Goal: Submit feedback/report problem

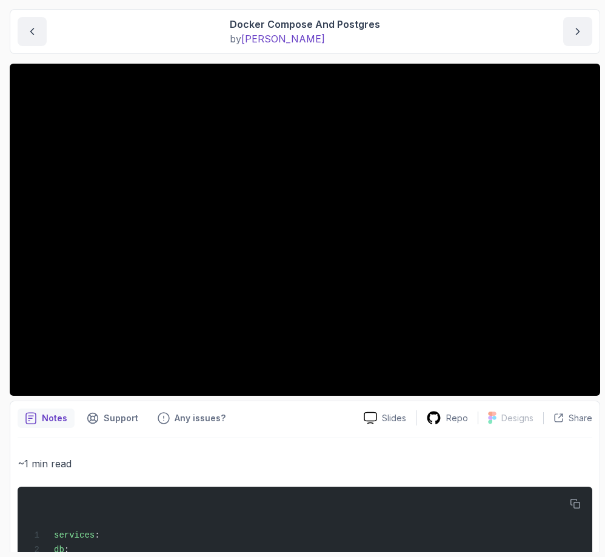
scroll to position [182, 0]
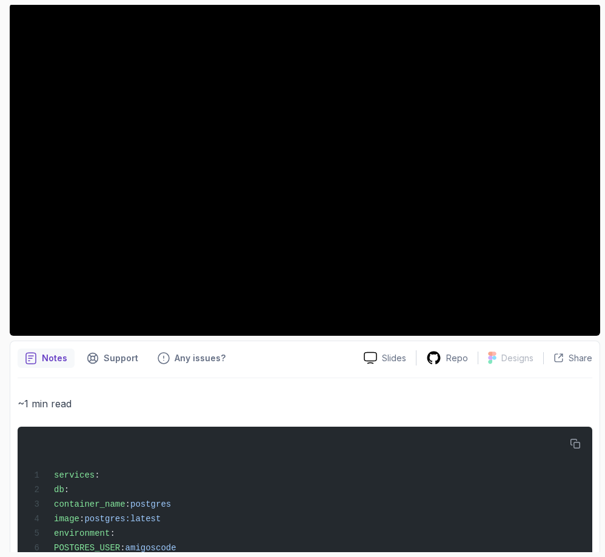
drag, startPoint x: 182, startPoint y: 354, endPoint x: 216, endPoint y: 399, distance: 56.2
click at [216, 399] on p "~1 min read" at bounding box center [305, 403] width 574 height 17
click at [205, 357] on p "Any issues?" at bounding box center [200, 358] width 51 height 12
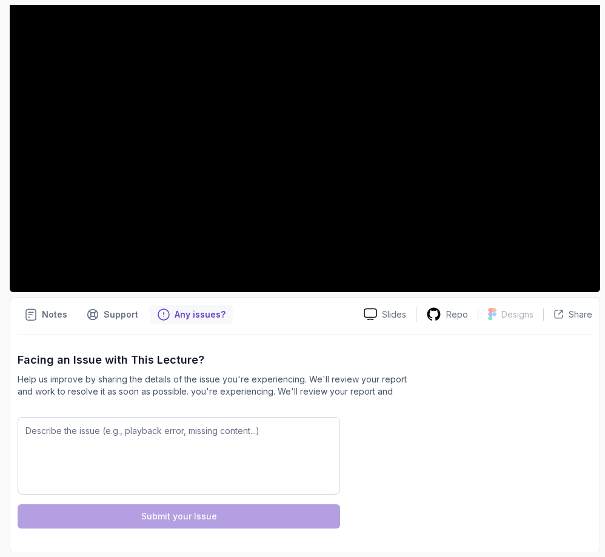
scroll to position [227, 0]
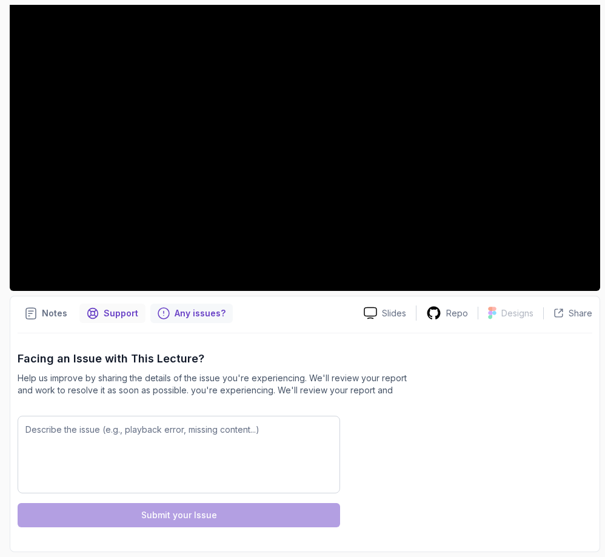
click at [126, 310] on p "Support" at bounding box center [121, 313] width 35 height 12
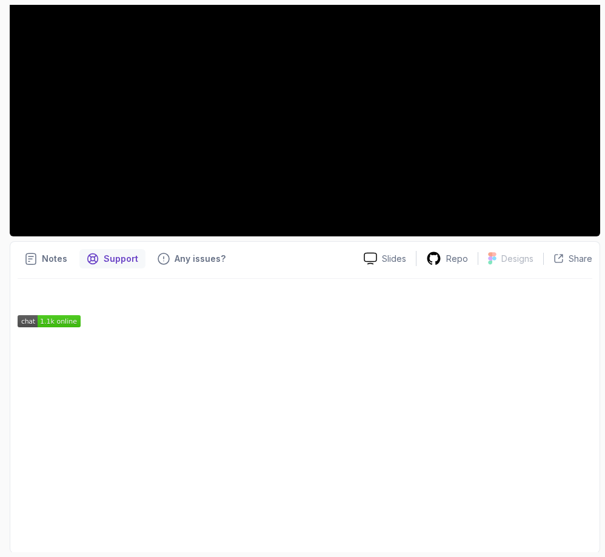
scroll to position [282, 0]
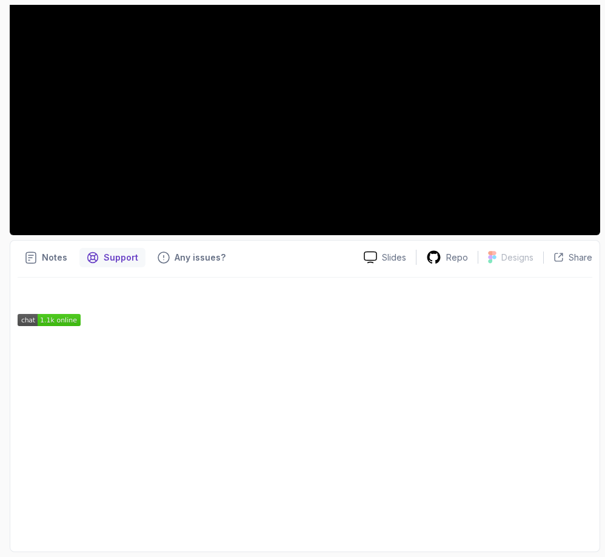
click at [268, 307] on div at bounding box center [305, 411] width 574 height 233
click at [61, 261] on p "Notes" at bounding box center [54, 257] width 25 height 12
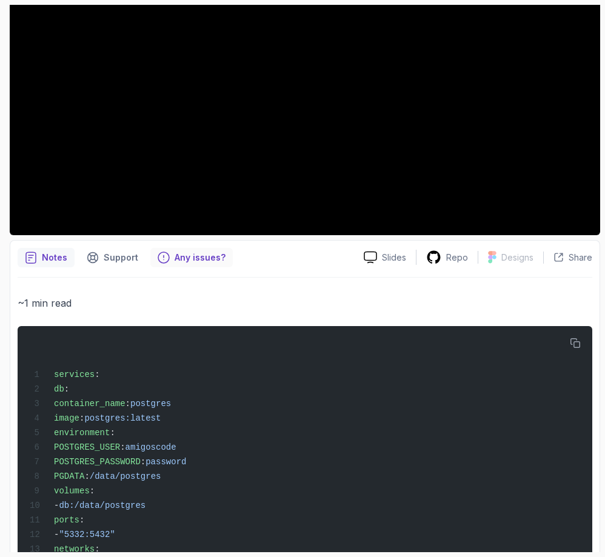
click at [187, 256] on p "Any issues?" at bounding box center [200, 257] width 51 height 12
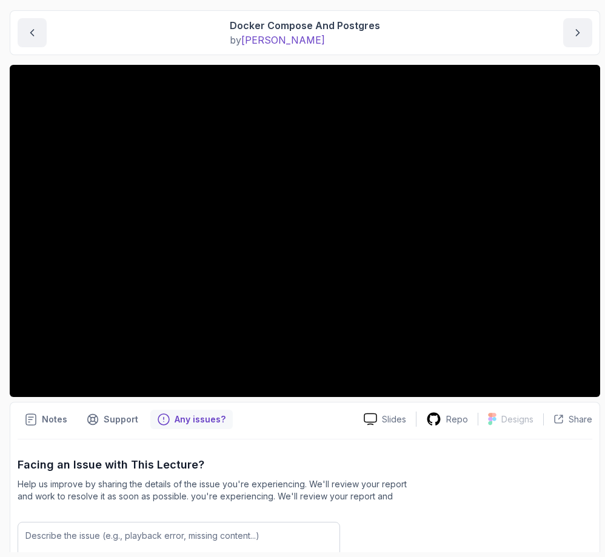
scroll to position [105, 0]
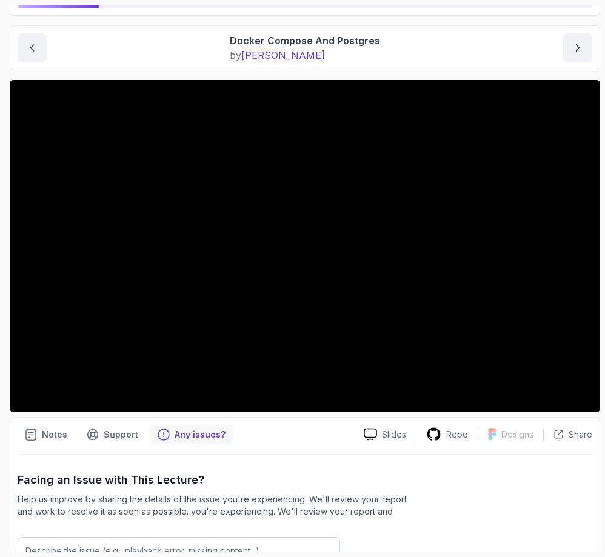
click at [450, 467] on div "Facing an Issue with This Lecture? Help us improve by sharing the details of th…" at bounding box center [305, 559] width 574 height 211
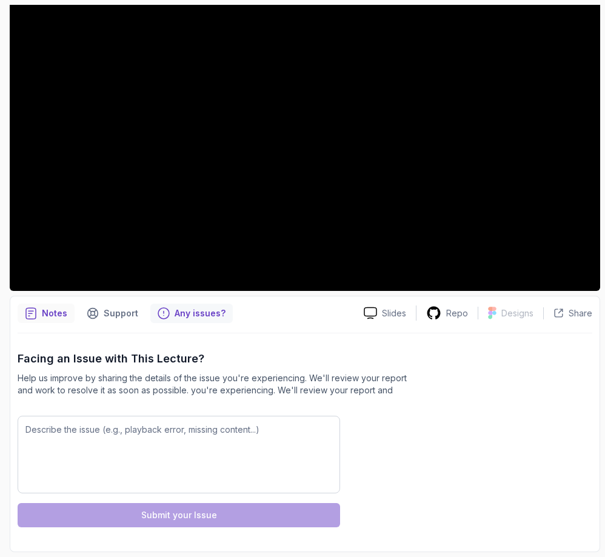
click at [52, 315] on p "Notes" at bounding box center [54, 313] width 25 height 12
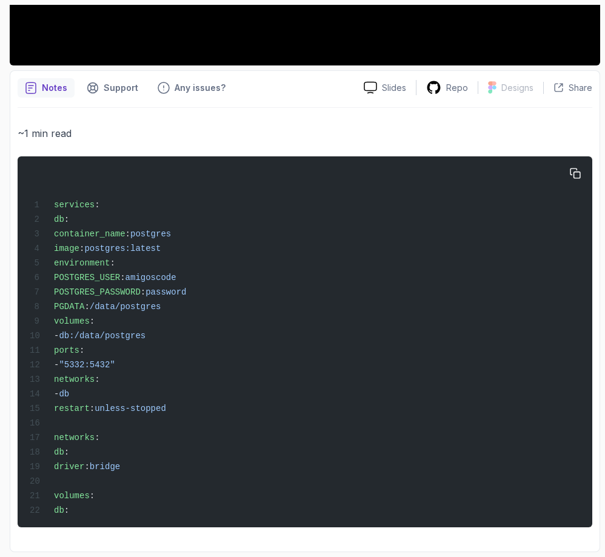
scroll to position [465, 0]
drag, startPoint x: 58, startPoint y: 433, endPoint x: 51, endPoint y: 433, distance: 7.3
click at [51, 433] on span "networks :" at bounding box center [65, 438] width 70 height 10
click at [121, 82] on p "Support" at bounding box center [121, 88] width 35 height 12
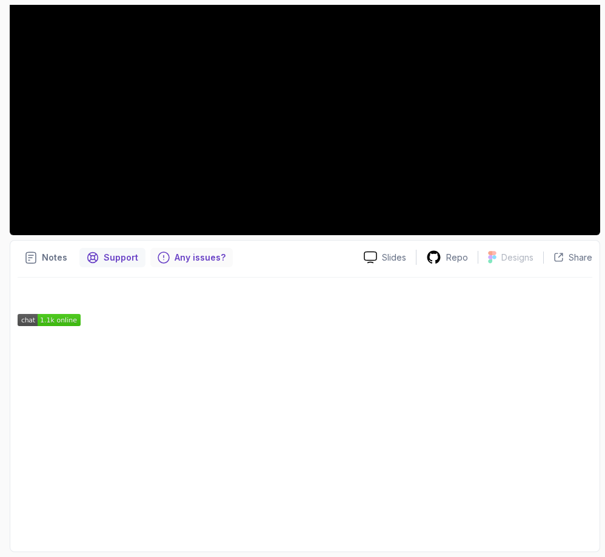
click at [192, 250] on div "Any issues?" at bounding box center [191, 257] width 82 height 19
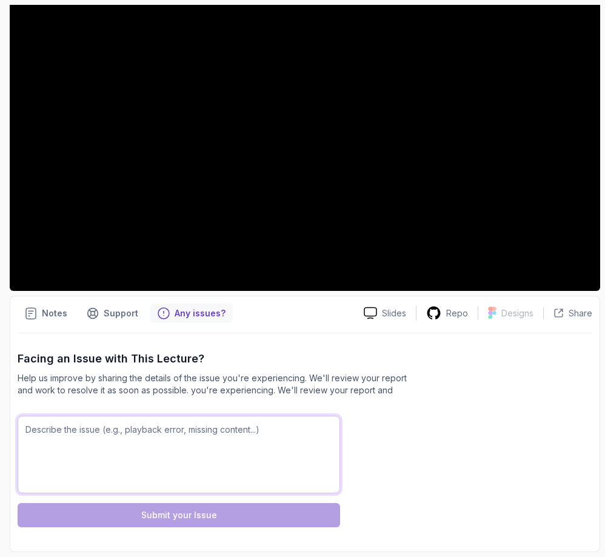
click at [211, 440] on textarea at bounding box center [179, 455] width 322 height 78
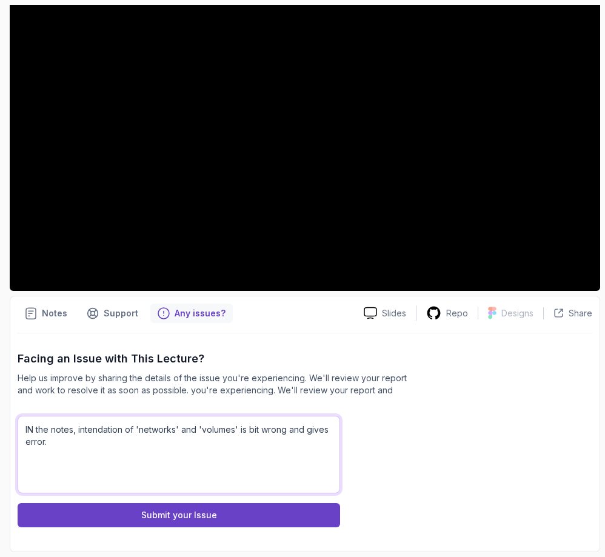
drag, startPoint x: 107, startPoint y: 429, endPoint x: 183, endPoint y: 445, distance: 77.4
click at [121, 462] on textarea "IN the notes, intendation of 'networks' and 'volumes' is bit wrong and gives er…" at bounding box center [179, 455] width 322 height 78
click at [99, 428] on textarea "IN the notes, intendation of 'networks' and 'volumes' is bit wrong and gives er…" at bounding box center [179, 455] width 322 height 78
paste textarea "Indent"
click at [69, 441] on textarea "IN the notes, Indentation of 'networks' and 'volumes' is bit wrong and gives er…" at bounding box center [179, 455] width 322 height 78
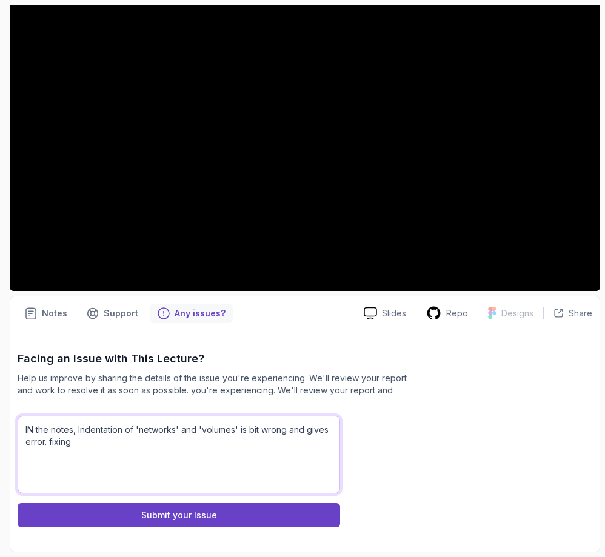
paste textarea "Indentation"
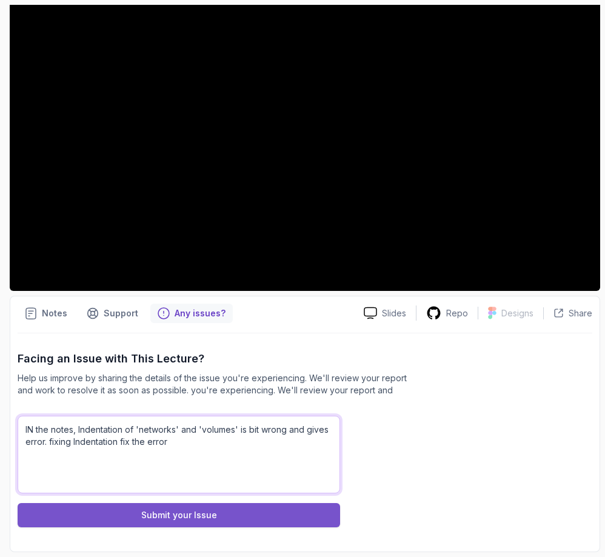
type textarea "IN the notes, Indentation of 'networks' and 'volumes' is bit wrong and gives er…"
click at [242, 518] on button "Submit your Issue" at bounding box center [179, 515] width 322 height 24
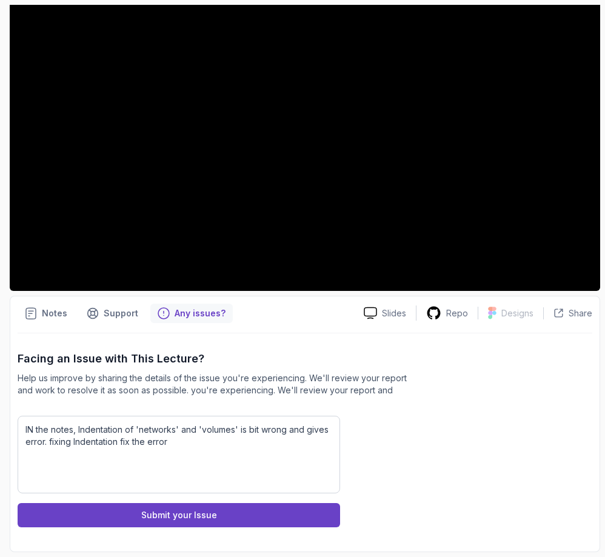
scroll to position [96, 0]
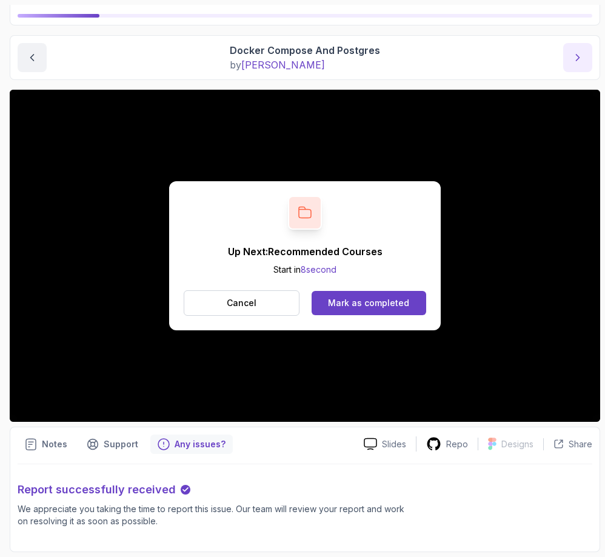
click at [577, 67] on button "next content" at bounding box center [577, 57] width 29 height 29
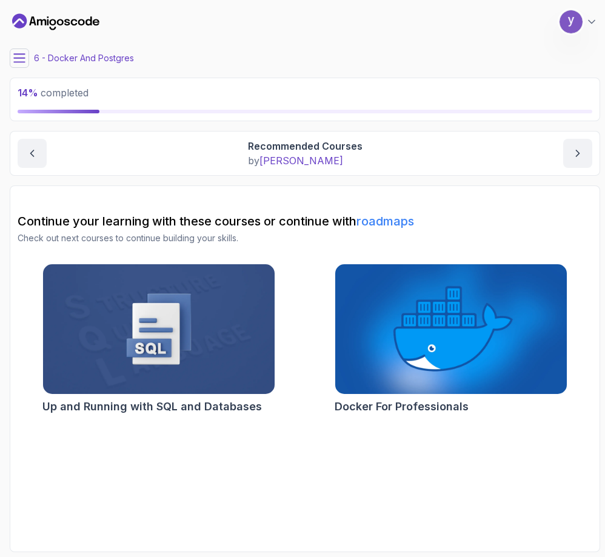
click at [24, 53] on icon at bounding box center [19, 58] width 12 height 12
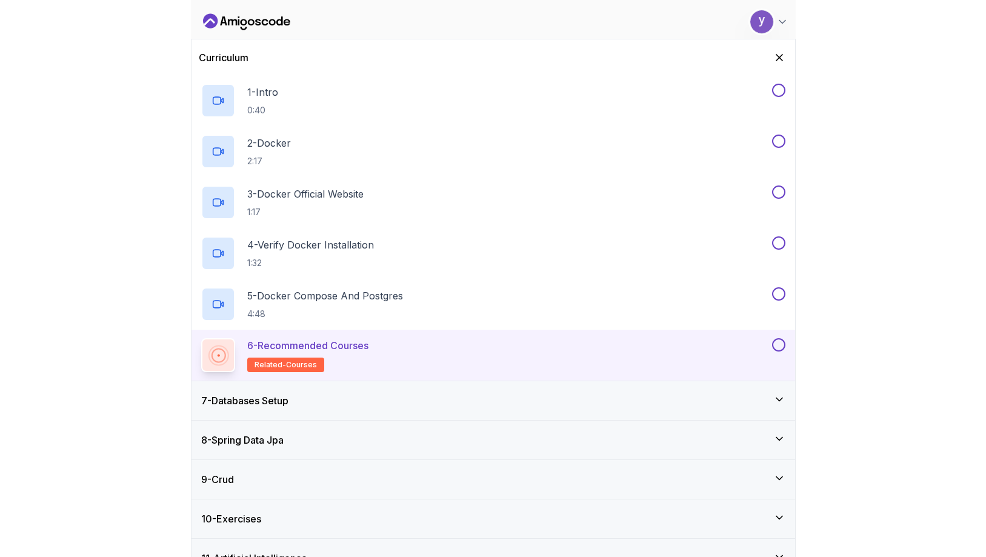
scroll to position [242, 0]
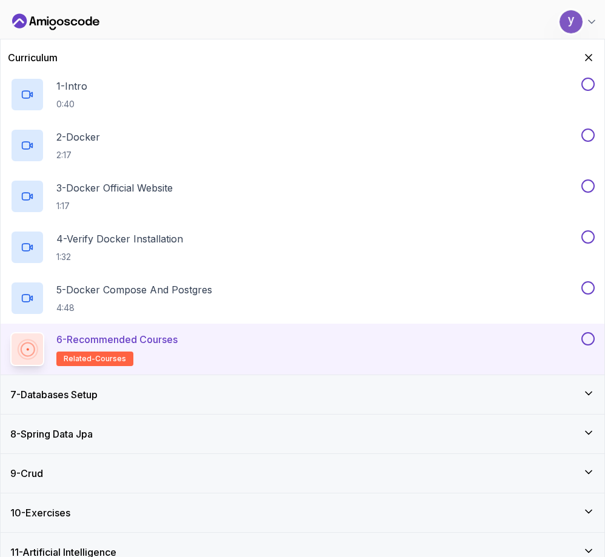
click at [198, 346] on div "6 - Recommended Courses related-courses" at bounding box center [294, 349] width 568 height 34
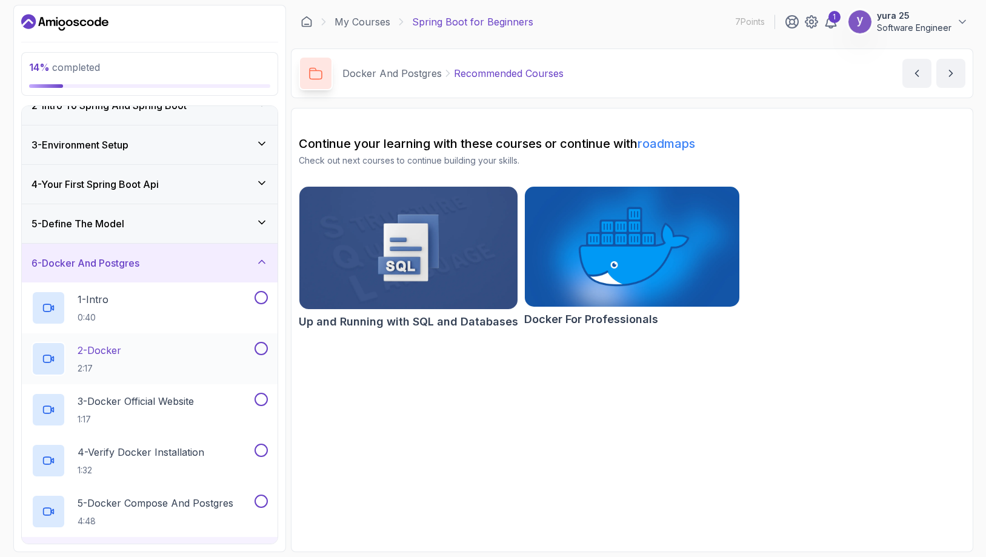
scroll to position [61, 0]
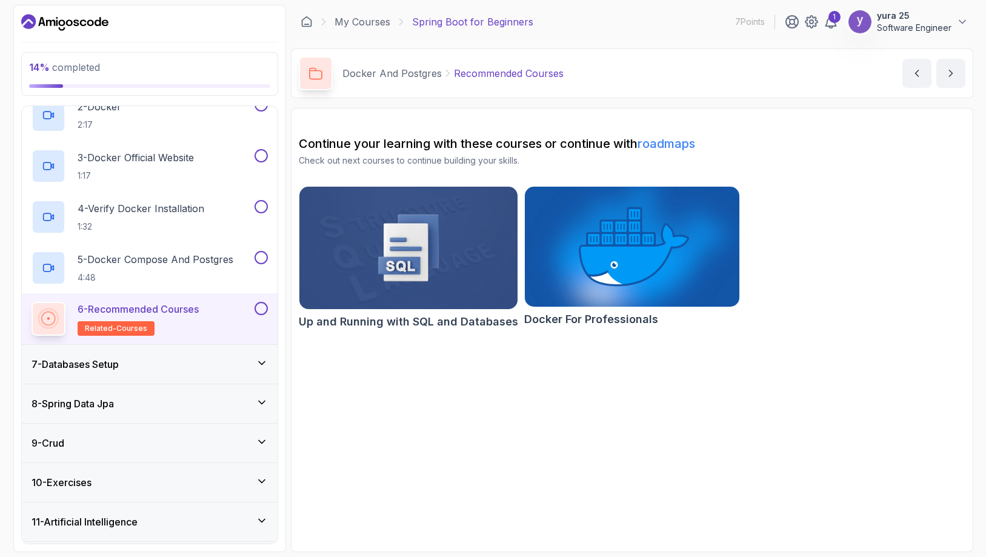
click at [219, 365] on div "7 - Databases Setup" at bounding box center [150, 364] width 236 height 15
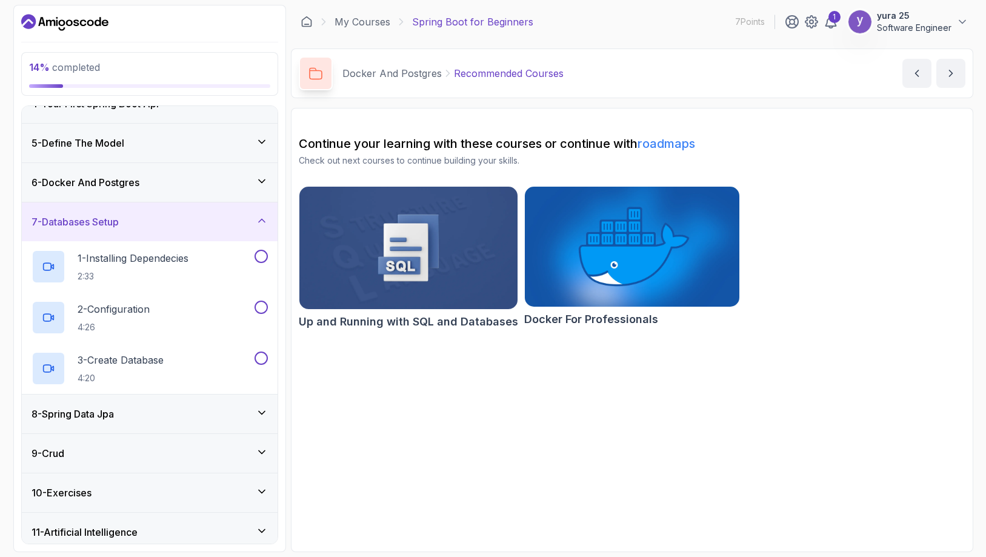
scroll to position [156, 0]
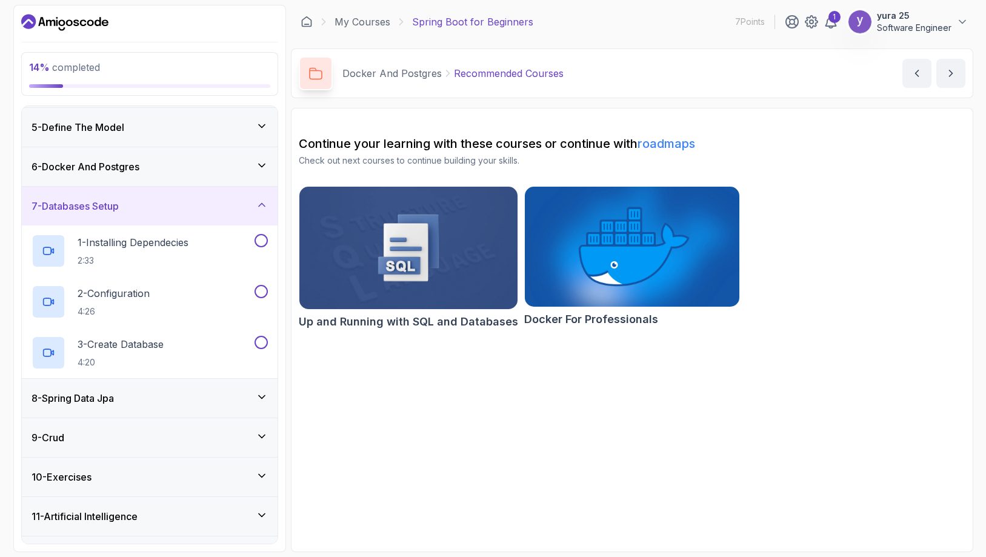
click at [548, 448] on section "Continue your learning with these courses or continue with roadmaps Check out n…" at bounding box center [632, 330] width 682 height 444
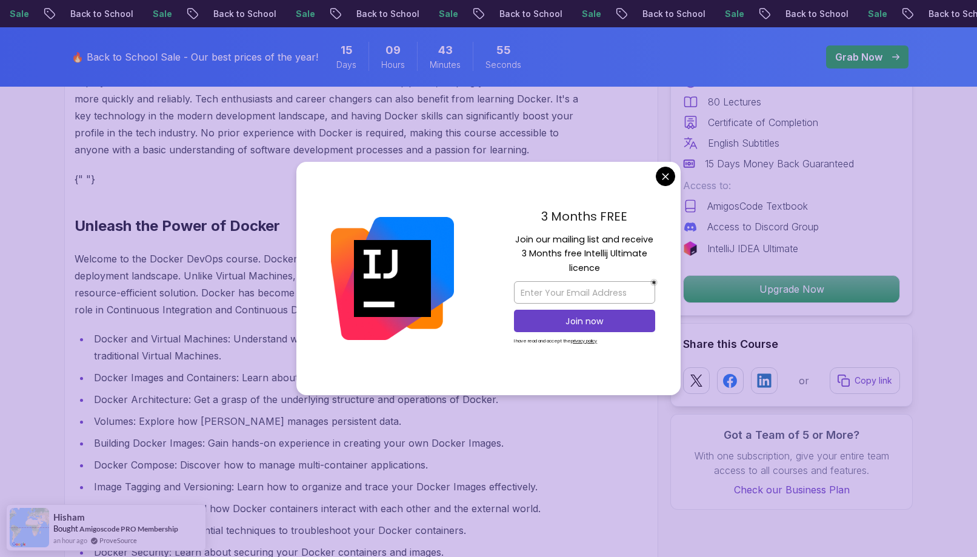
scroll to position [1515, 0]
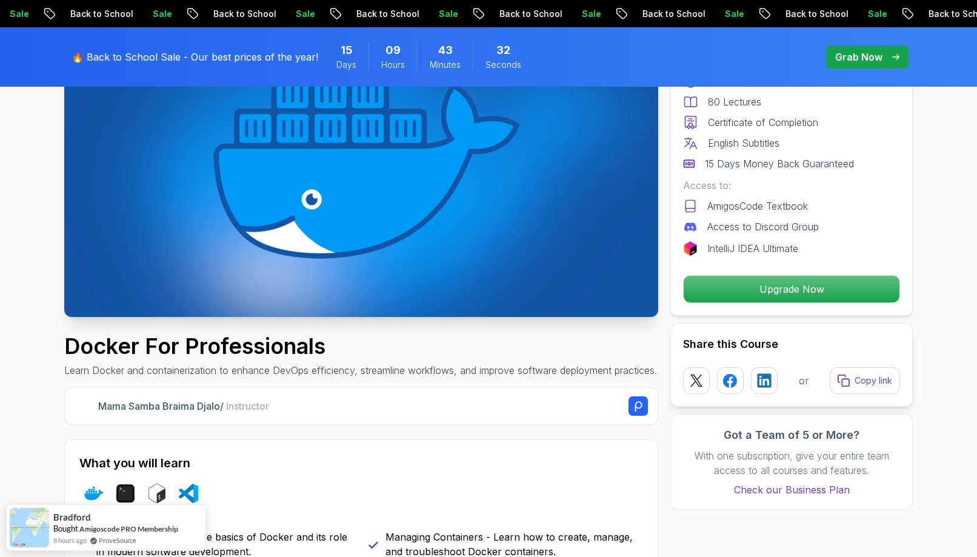
scroll to position [121, 0]
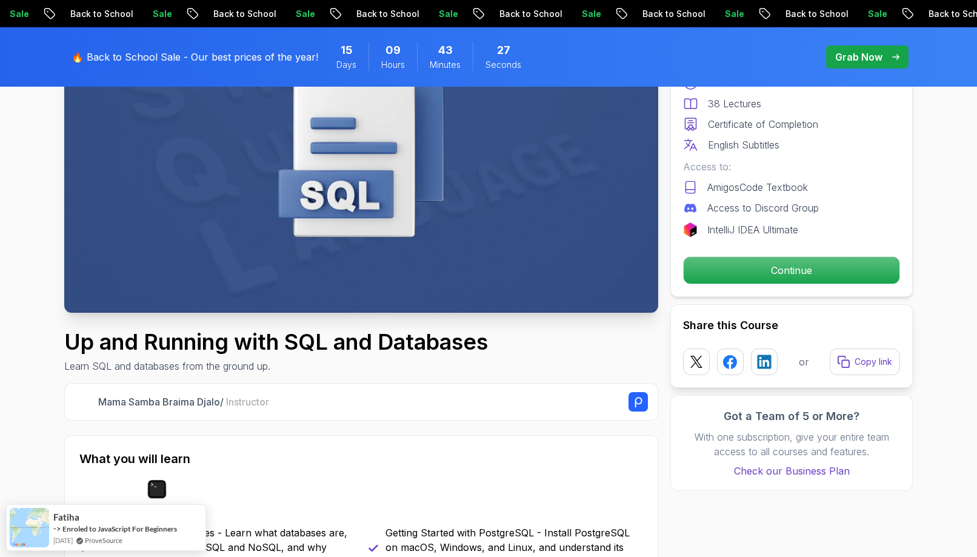
scroll to position [182, 0]
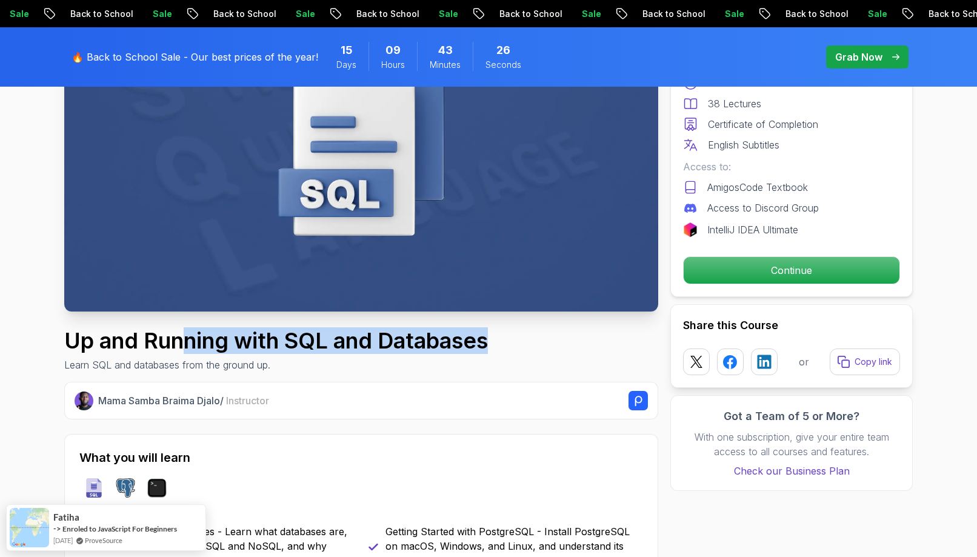
drag, startPoint x: 179, startPoint y: 341, endPoint x: 488, endPoint y: 346, distance: 309.7
click at [488, 346] on h1 "Up and Running with SQL and Databases" at bounding box center [276, 340] width 424 height 24
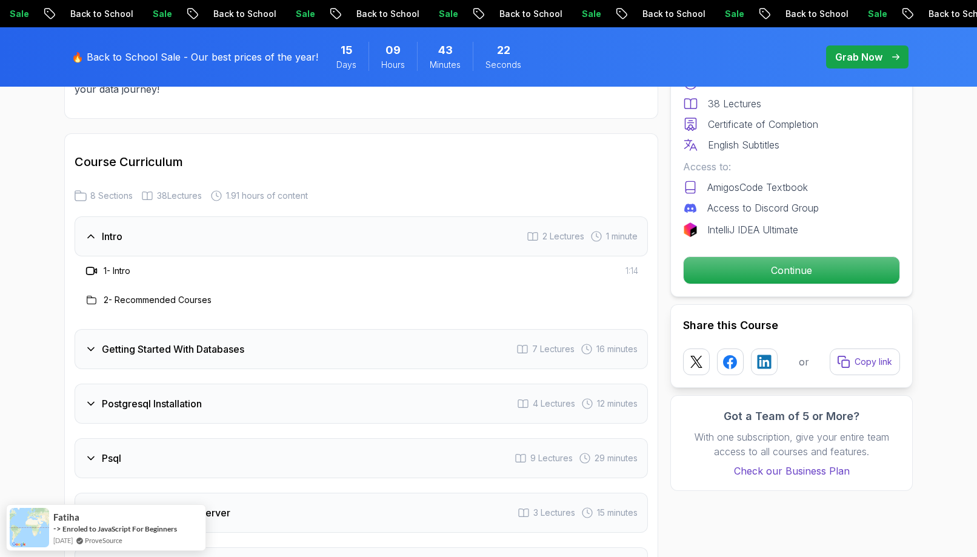
scroll to position [1454, 0]
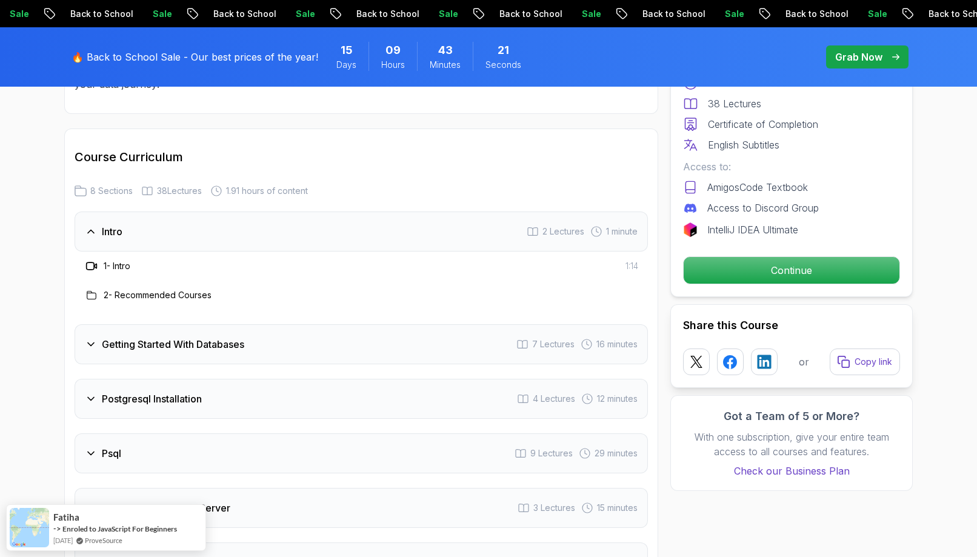
click at [176, 345] on h3 "Getting Started With Databases" at bounding box center [173, 344] width 142 height 15
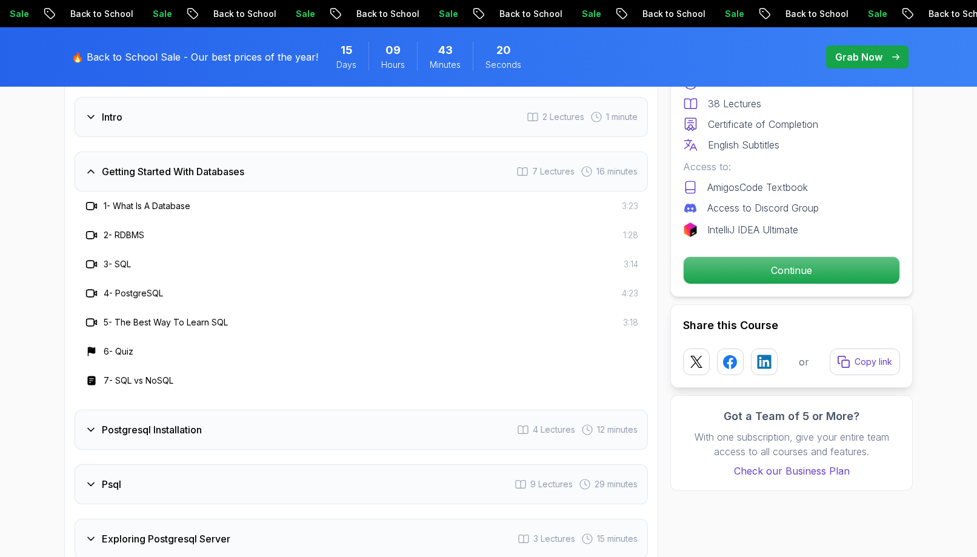
scroll to position [1636, 0]
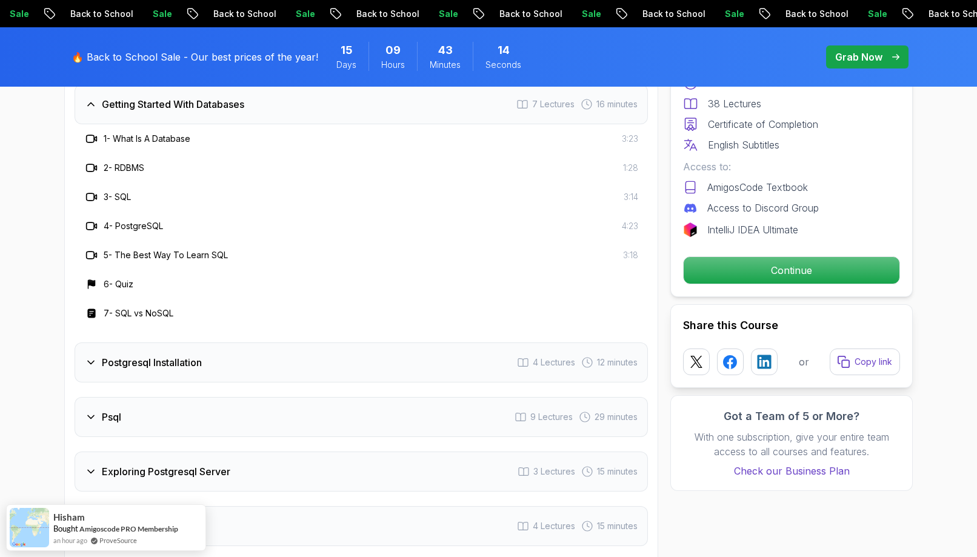
click at [378, 374] on div "Postgresql Installation 4 Lectures 12 minutes" at bounding box center [361, 362] width 573 height 40
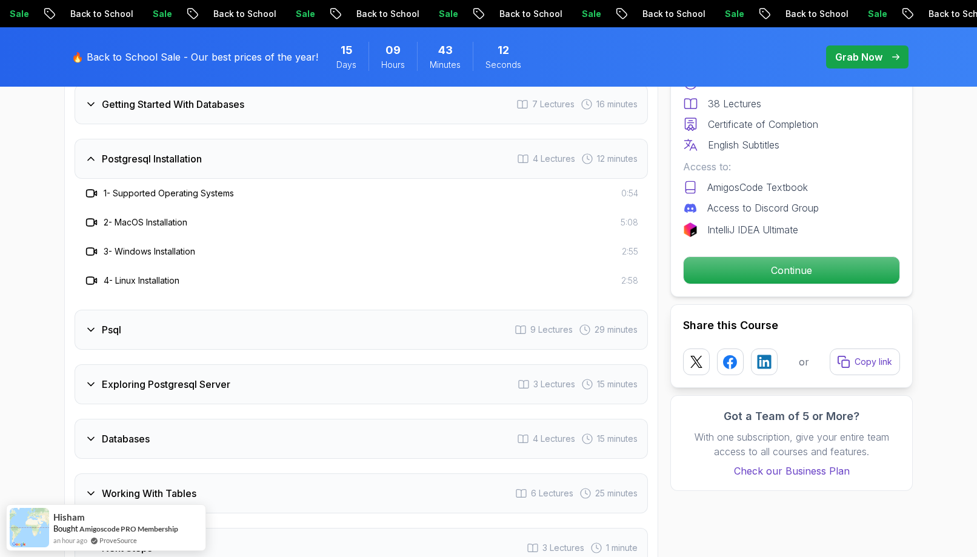
click at [376, 336] on div "Psql 9 Lectures 29 minutes" at bounding box center [361, 330] width 573 height 40
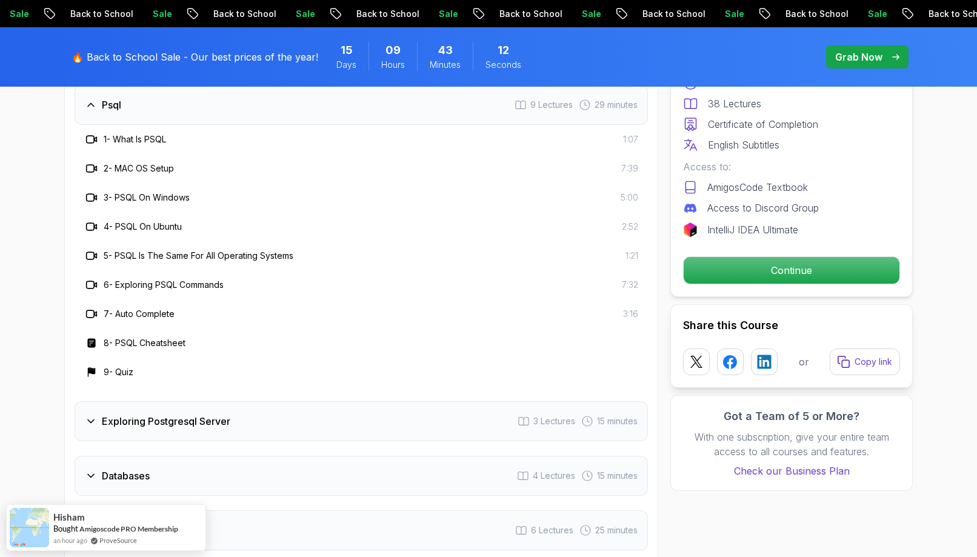
scroll to position [1757, 0]
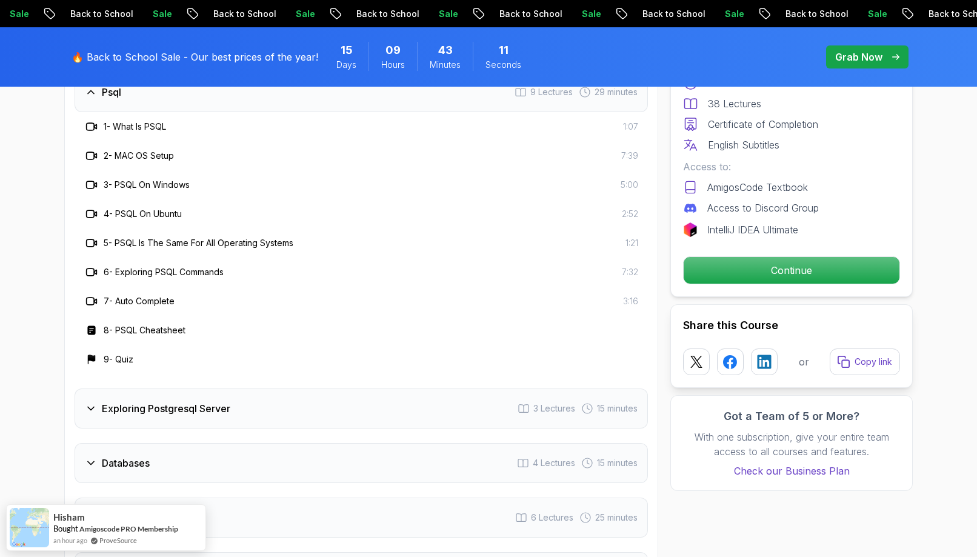
click at [363, 409] on div "Exploring Postgresql Server 3 Lectures 15 minutes" at bounding box center [361, 408] width 573 height 40
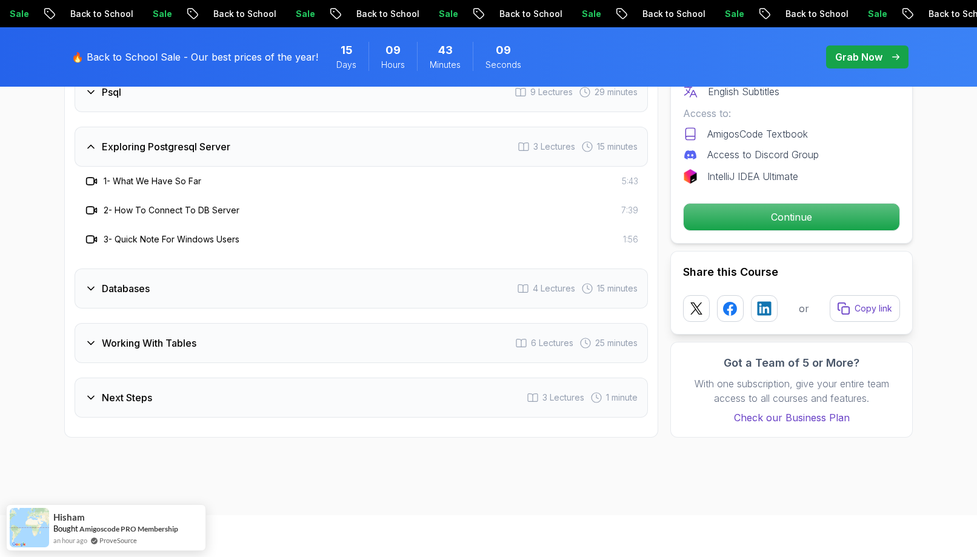
click at [350, 292] on div "Databases 4 Lectures 15 minutes" at bounding box center [361, 288] width 573 height 40
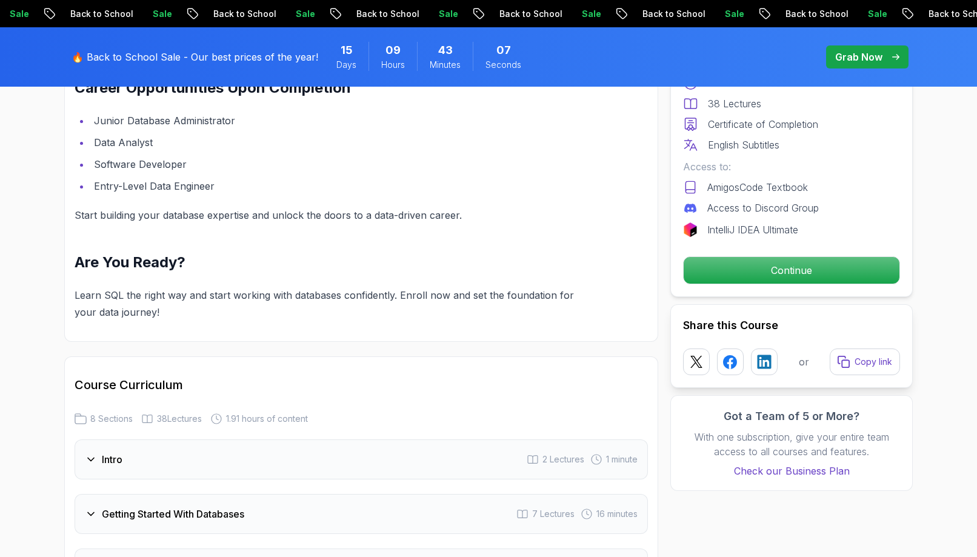
scroll to position [1151, 0]
